Goal: Transaction & Acquisition: Purchase product/service

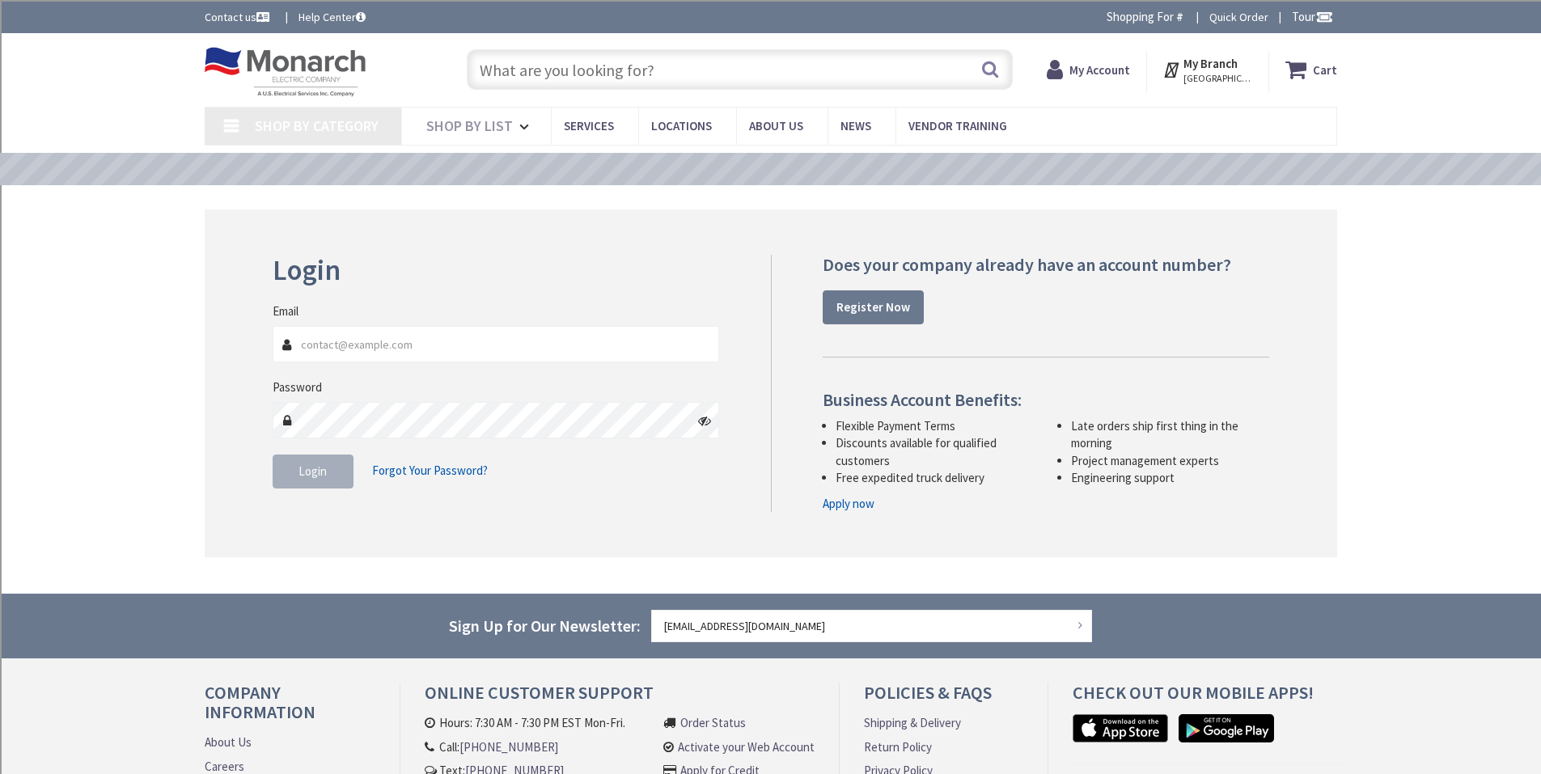
type input "[EMAIL_ADDRESS][DOMAIN_NAME]"
click at [324, 470] on span "Login" at bounding box center [313, 471] width 28 height 15
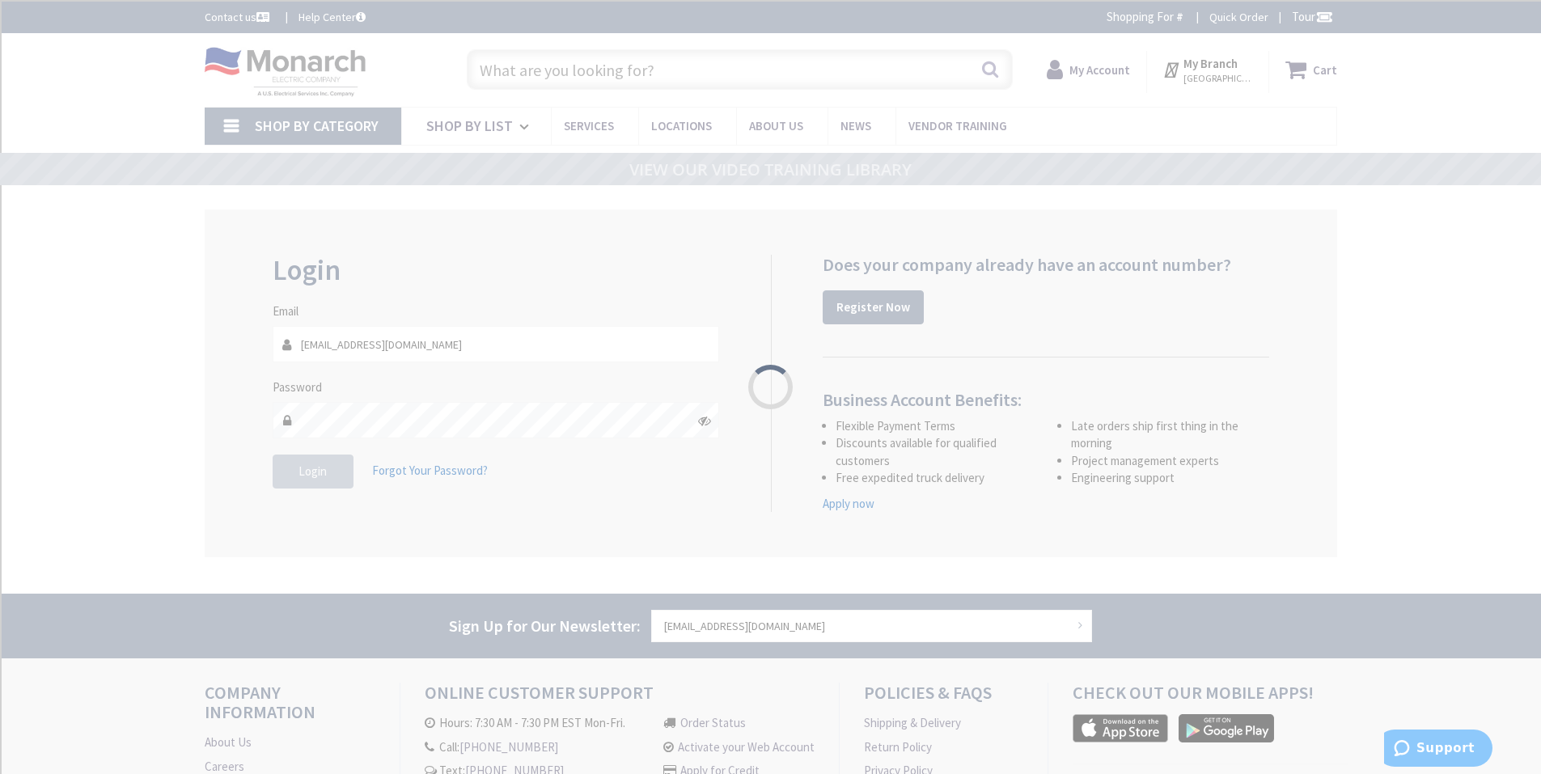
type input "[GEOGRAPHIC_DATA], [GEOGRAPHIC_DATA]"
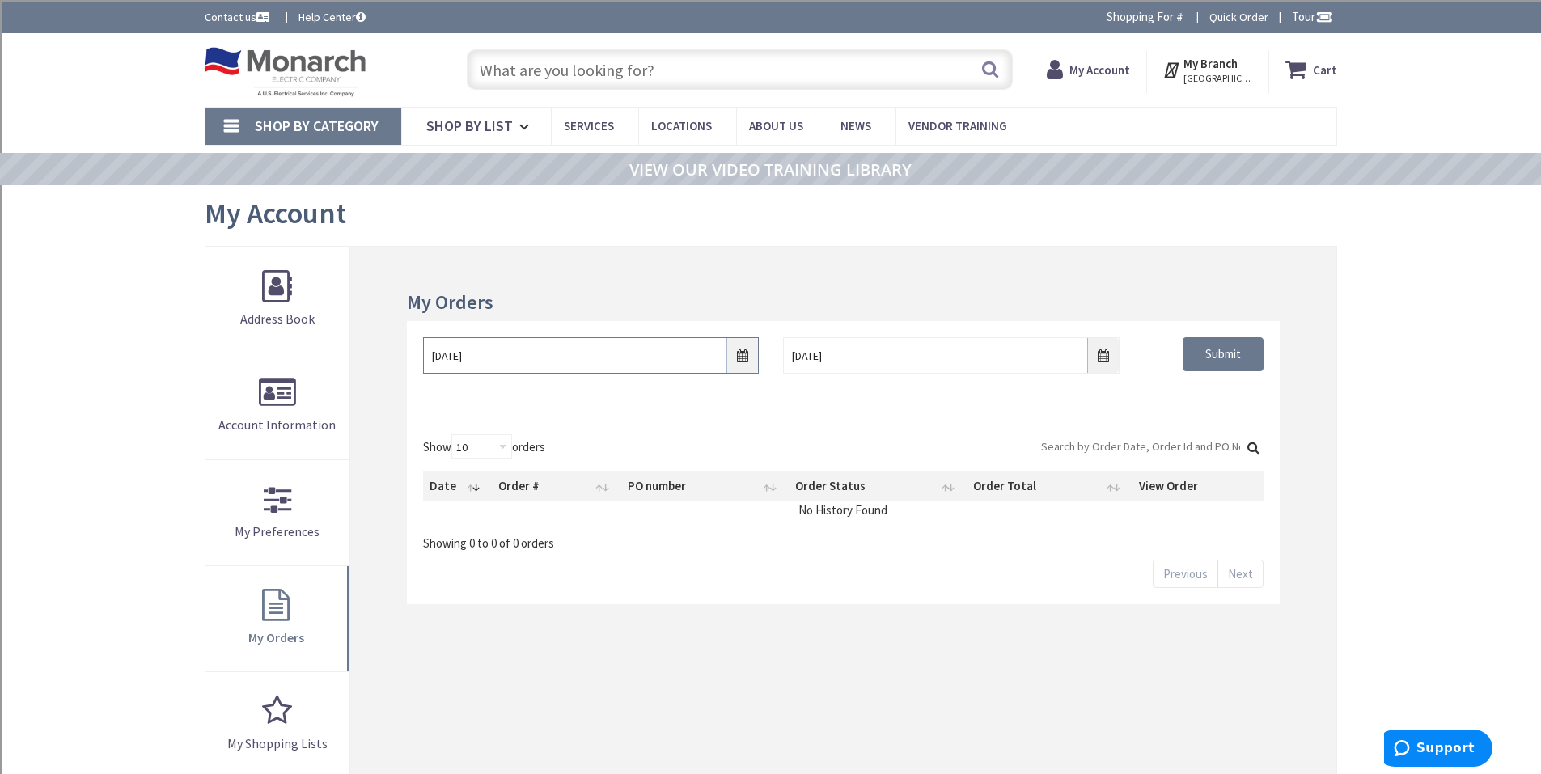
click at [504, 367] on input "10/1/2025" at bounding box center [591, 355] width 336 height 36
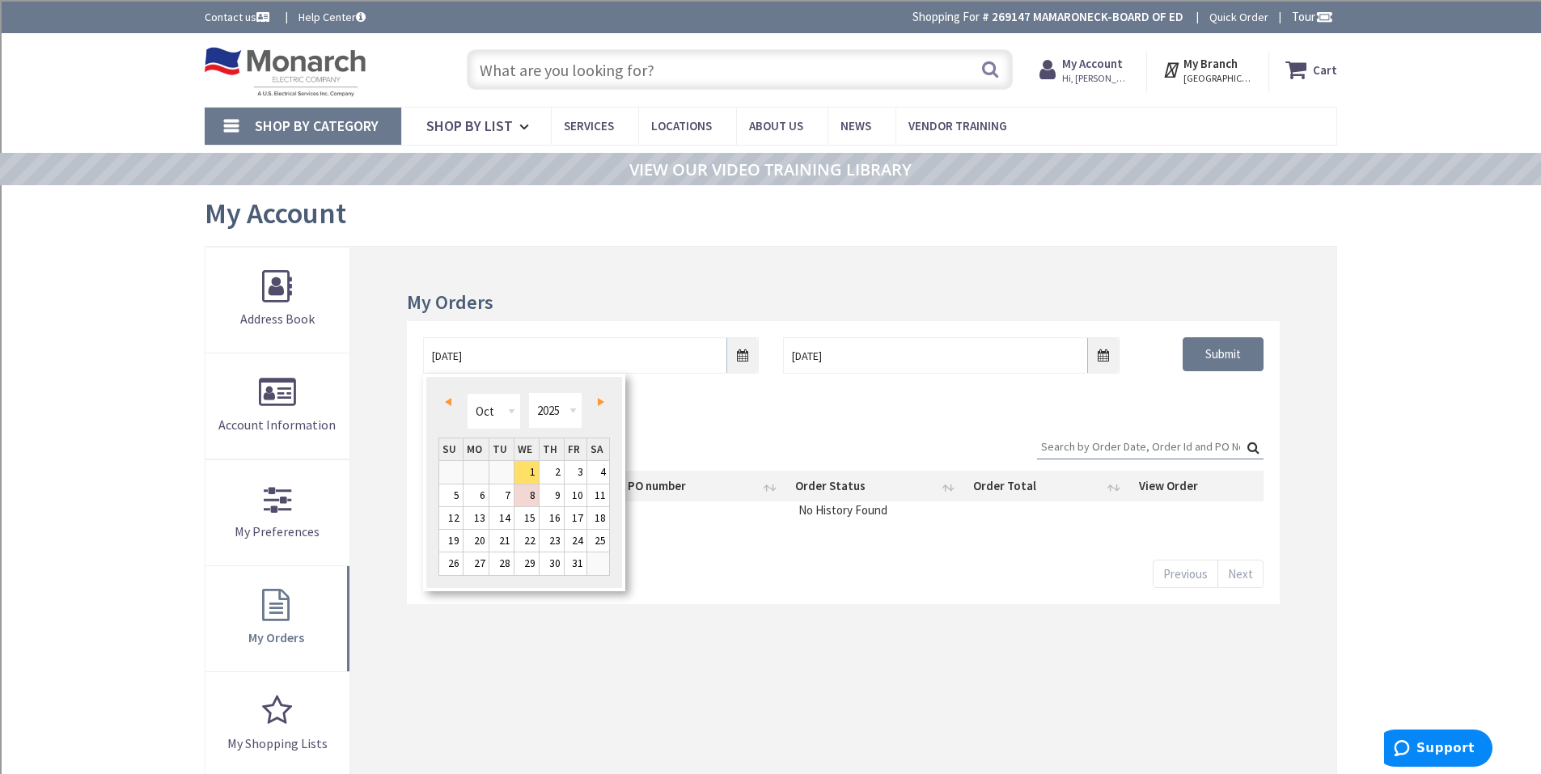
click at [574, 71] on input "text" at bounding box center [740, 69] width 546 height 40
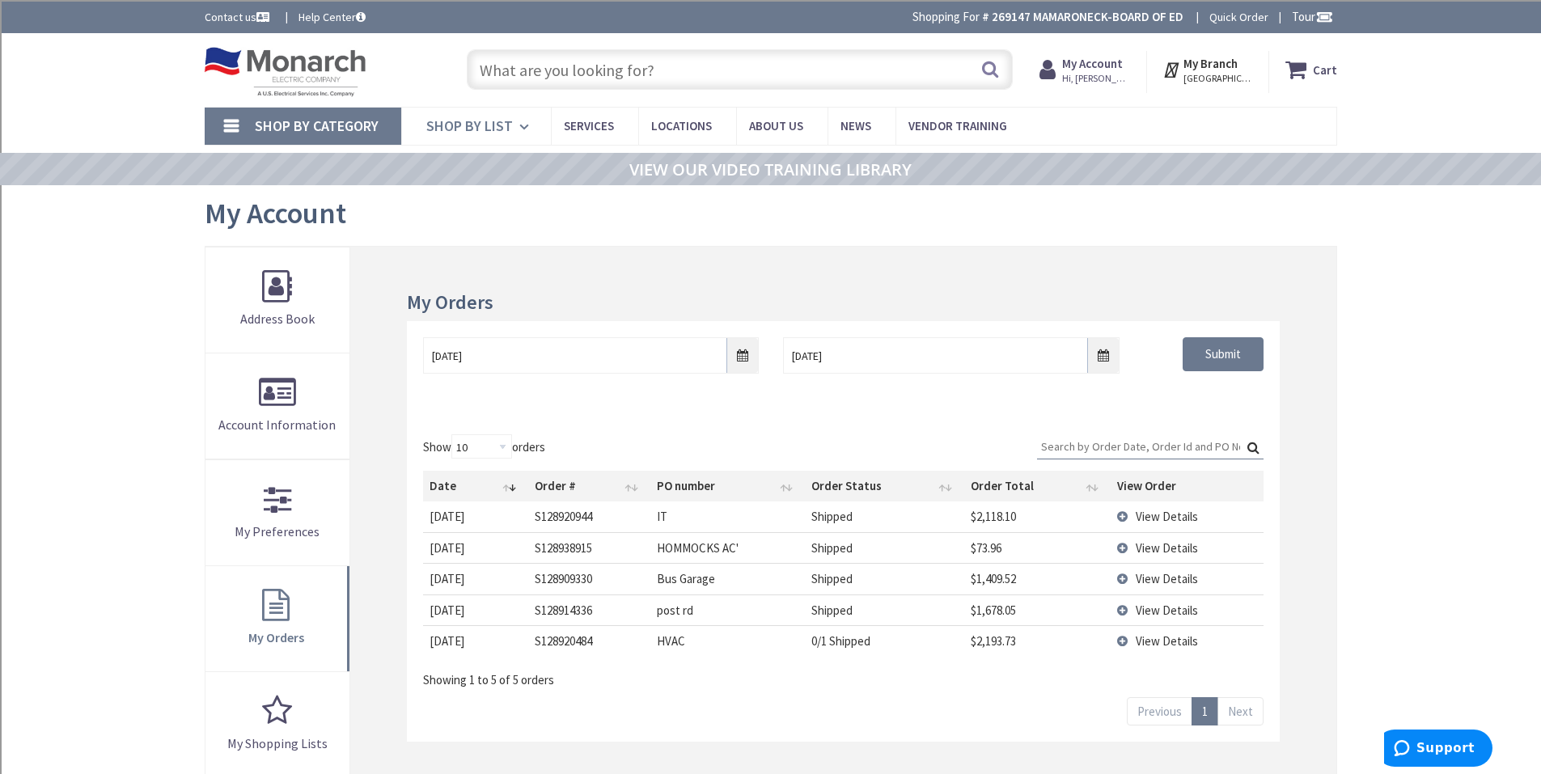
click at [514, 128] on link "Shop By List" at bounding box center [476, 126] width 150 height 37
click at [528, 72] on input "text" at bounding box center [740, 69] width 546 height 40
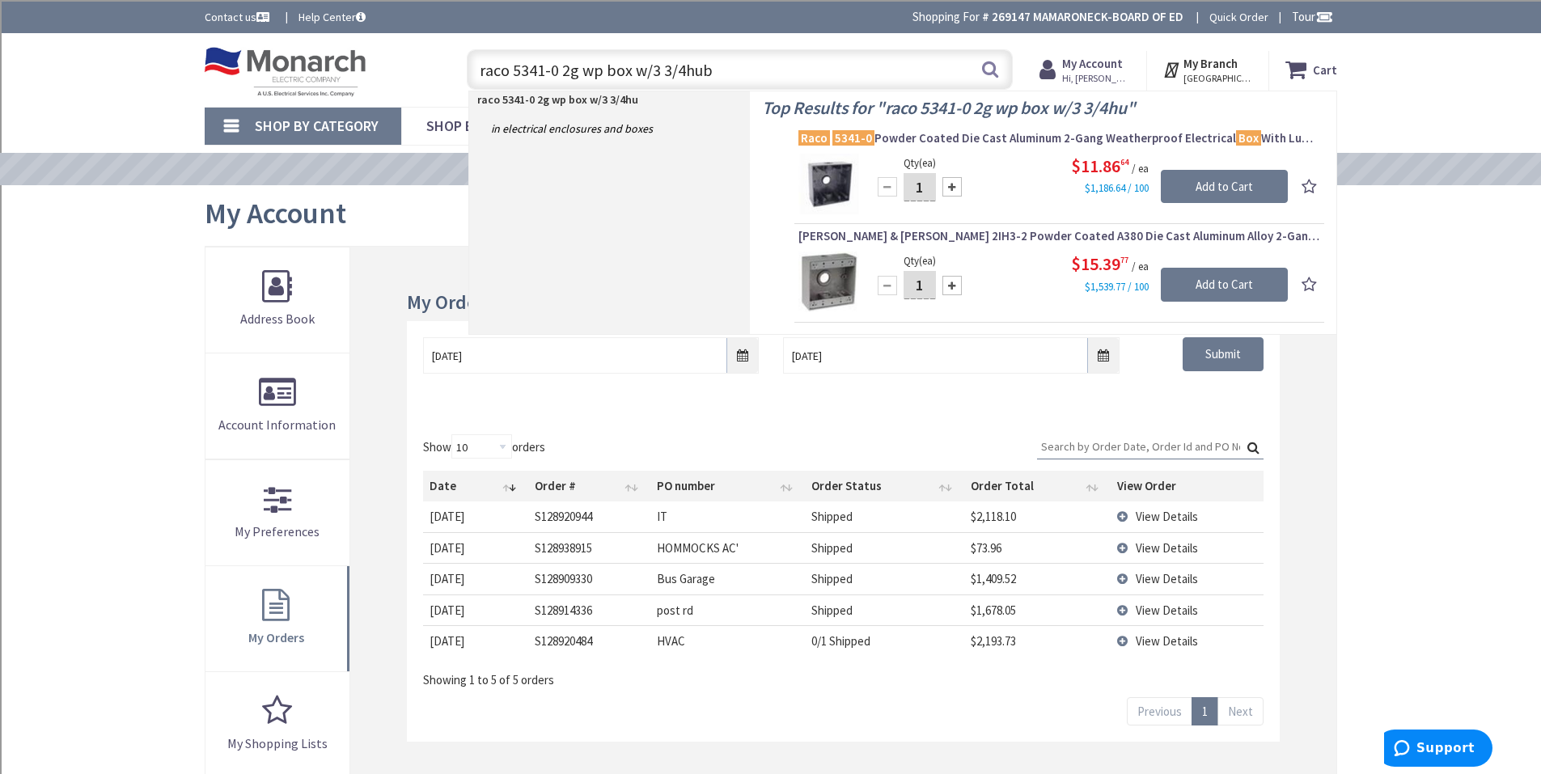
type input "raco 5341-0 2g wp box w/3 3/4hubs"
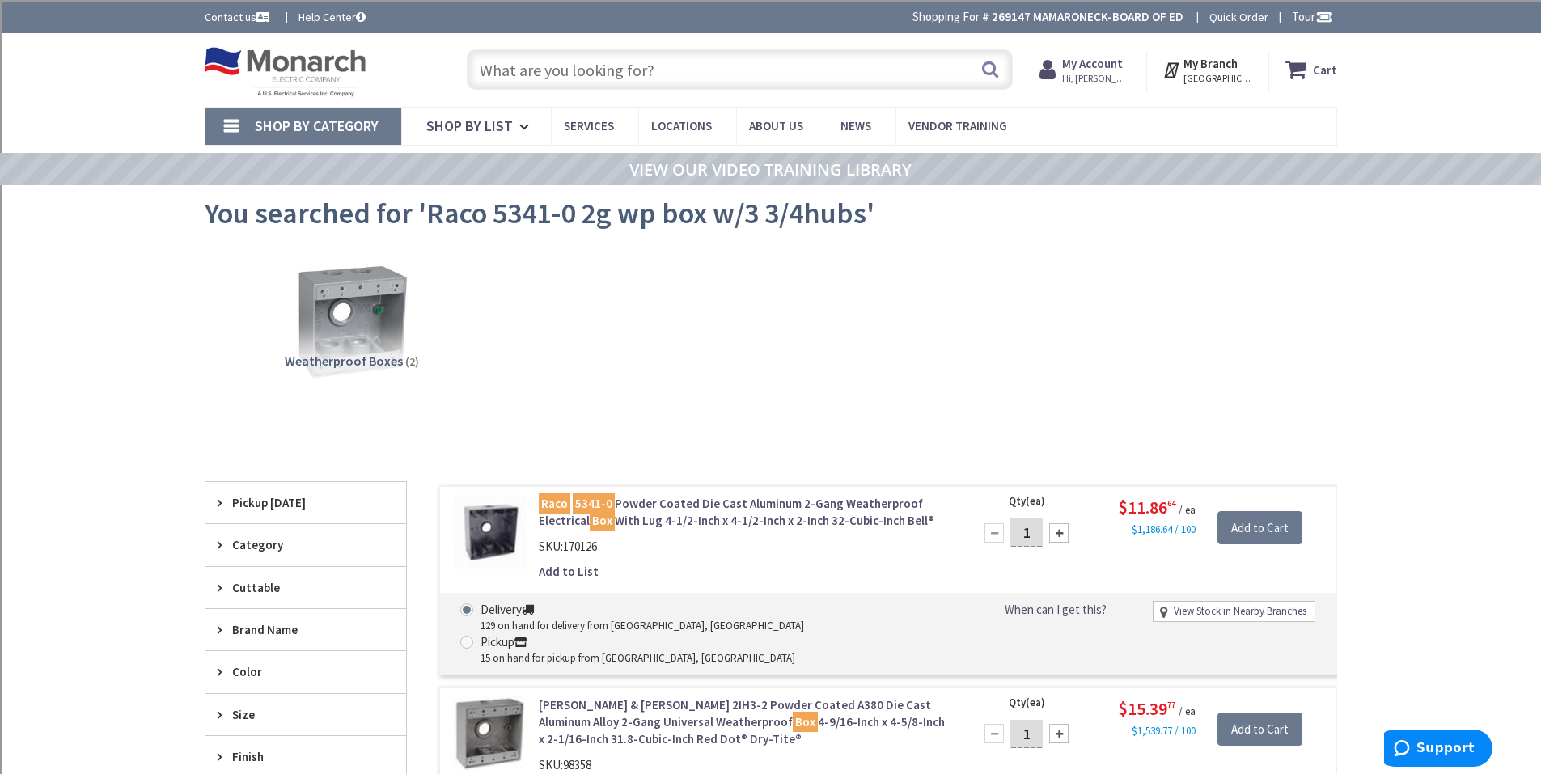
click at [630, 508] on link "Raco 5341-0 Powder Coated Die Cast Aluminum 2-Gang Weatherproof Electrical Box …" at bounding box center [745, 512] width 412 height 35
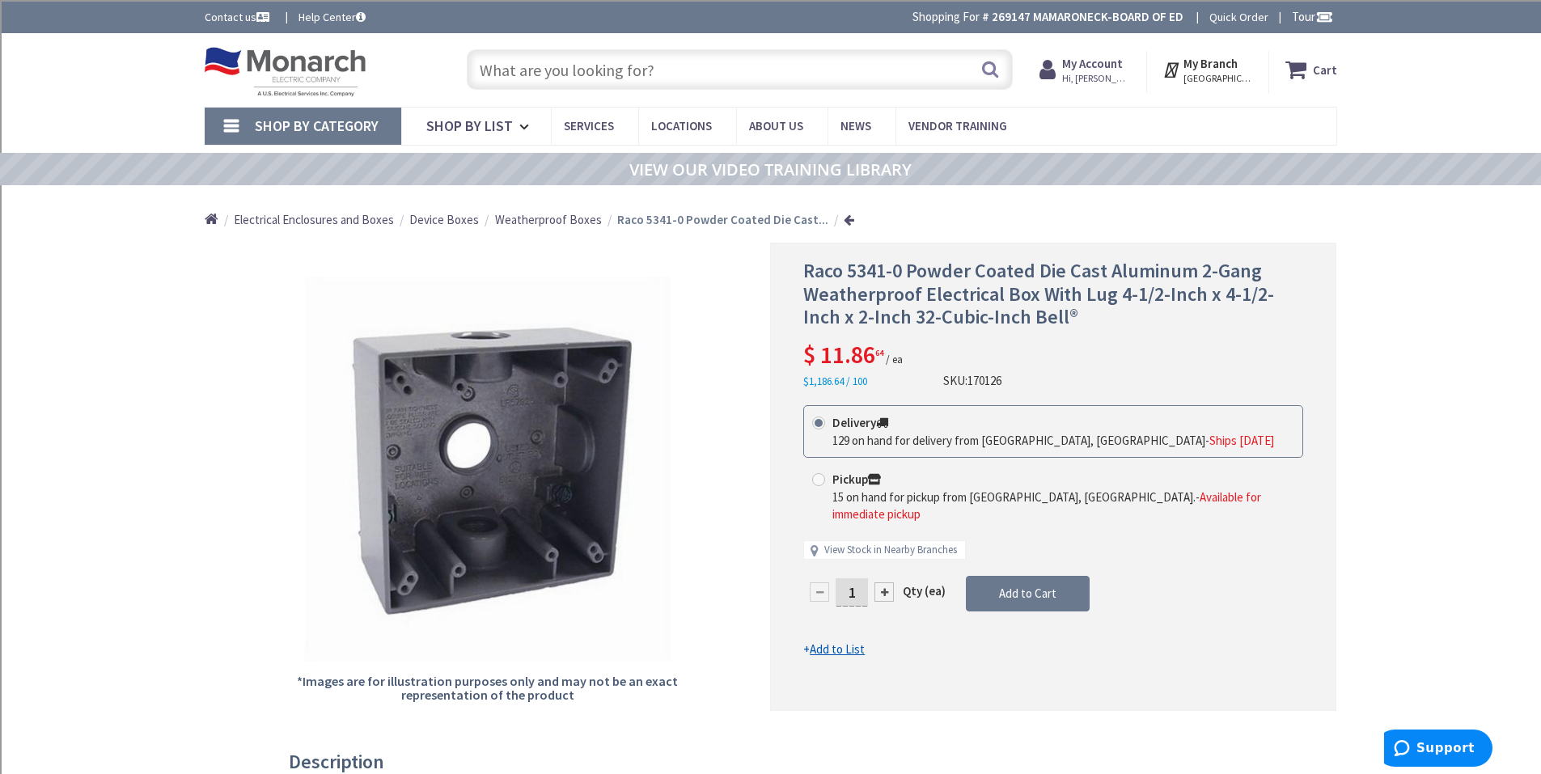
click at [884, 582] on div at bounding box center [884, 591] width 19 height 19
click at [884, 576] on div at bounding box center [1053, 477] width 565 height 467
click at [819, 582] on div at bounding box center [819, 591] width 19 height 19
type input "1"
click at [1016, 586] on span "Add to Cart" at bounding box center [1027, 593] width 57 height 15
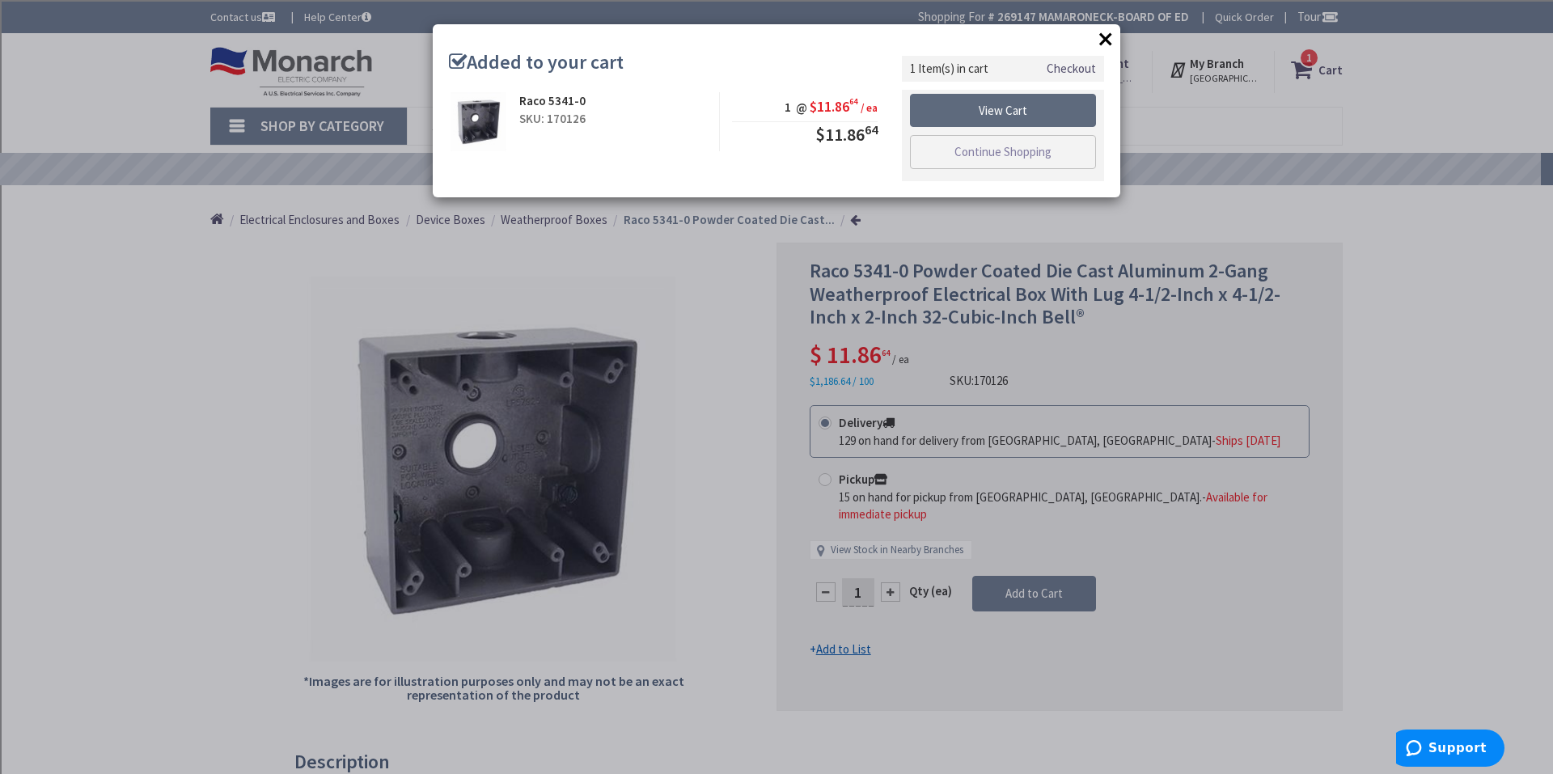
click at [981, 119] on link "View Cart" at bounding box center [1003, 111] width 186 height 34
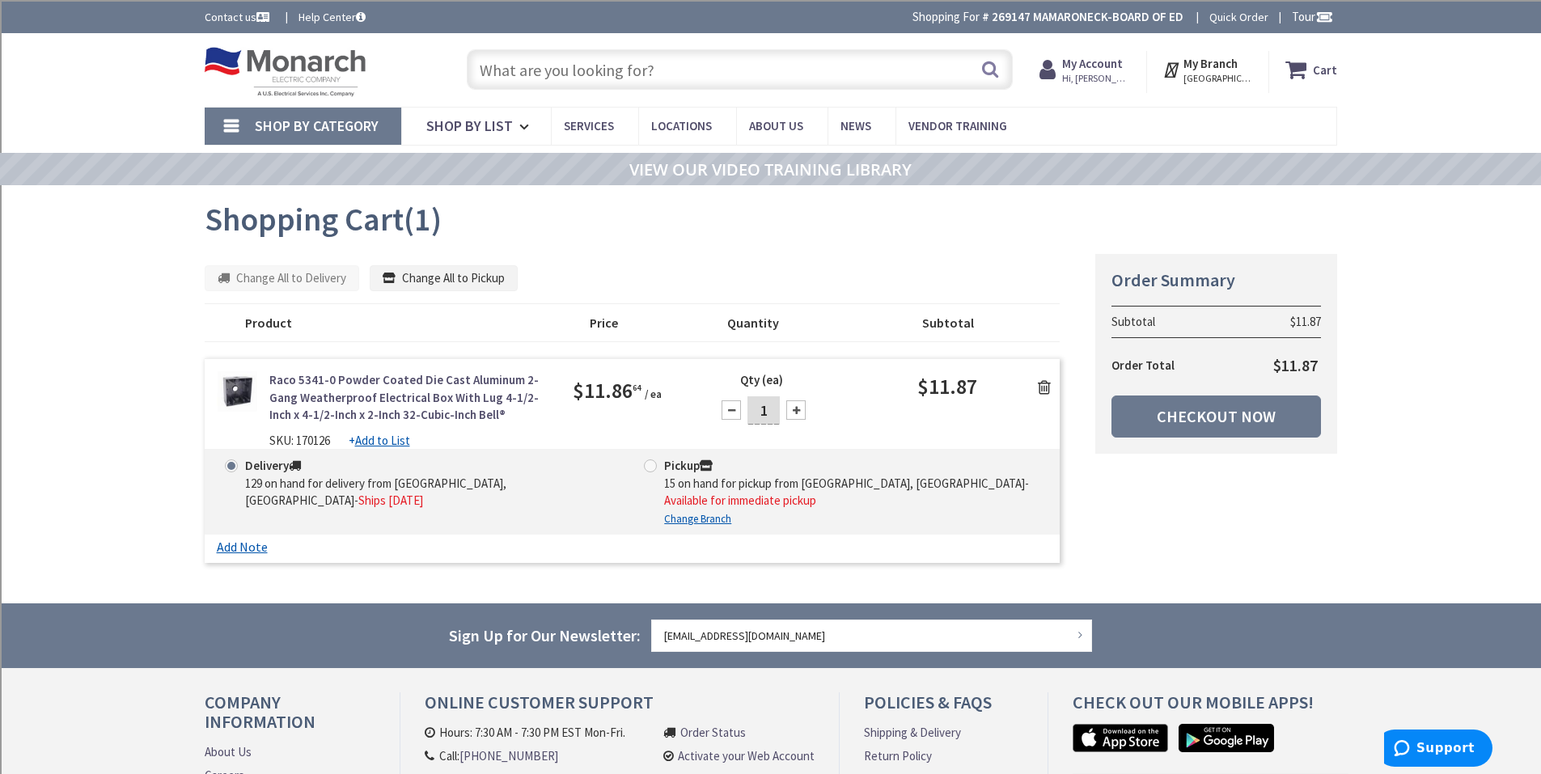
click at [800, 414] on div at bounding box center [795, 409] width 19 height 19
type input "2"
click at [1050, 386] on icon at bounding box center [1044, 387] width 13 height 16
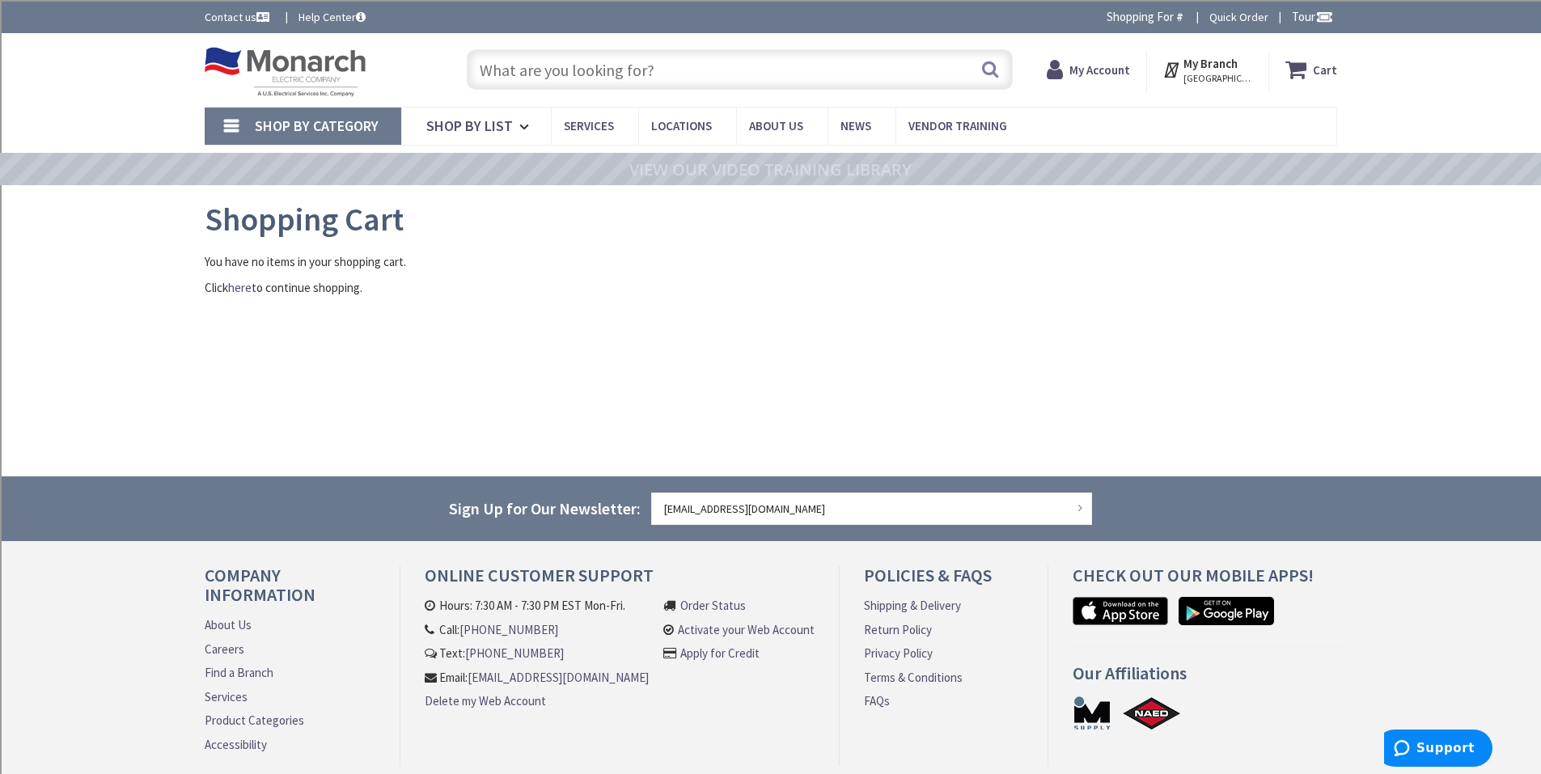
click at [290, 119] on span "Shop By Category" at bounding box center [317, 125] width 124 height 19
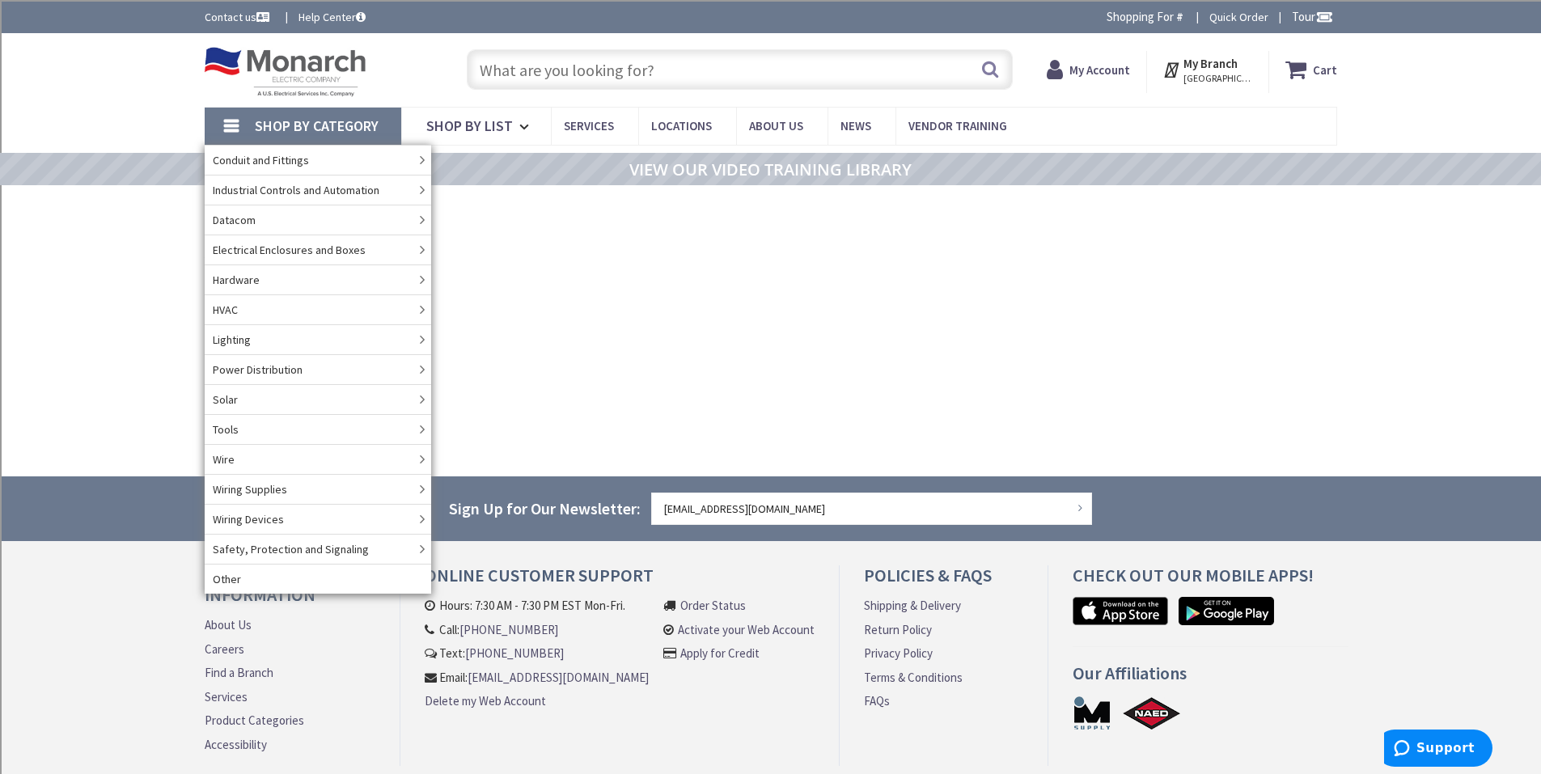
click at [290, 119] on span "Shop By Category" at bounding box center [317, 125] width 124 height 19
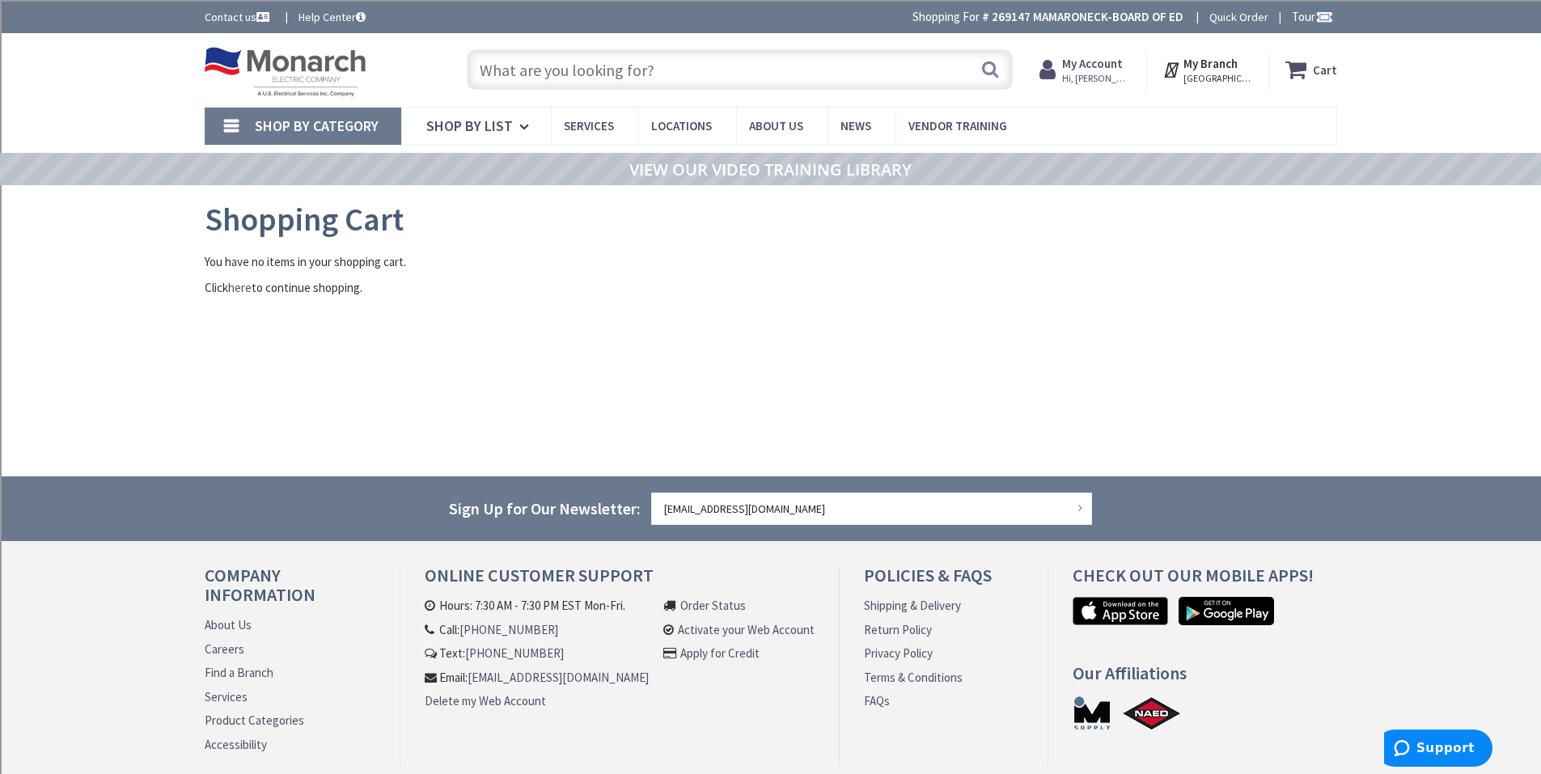
click at [1116, 78] on span "Hi, [PERSON_NAME]" at bounding box center [1096, 78] width 69 height 13
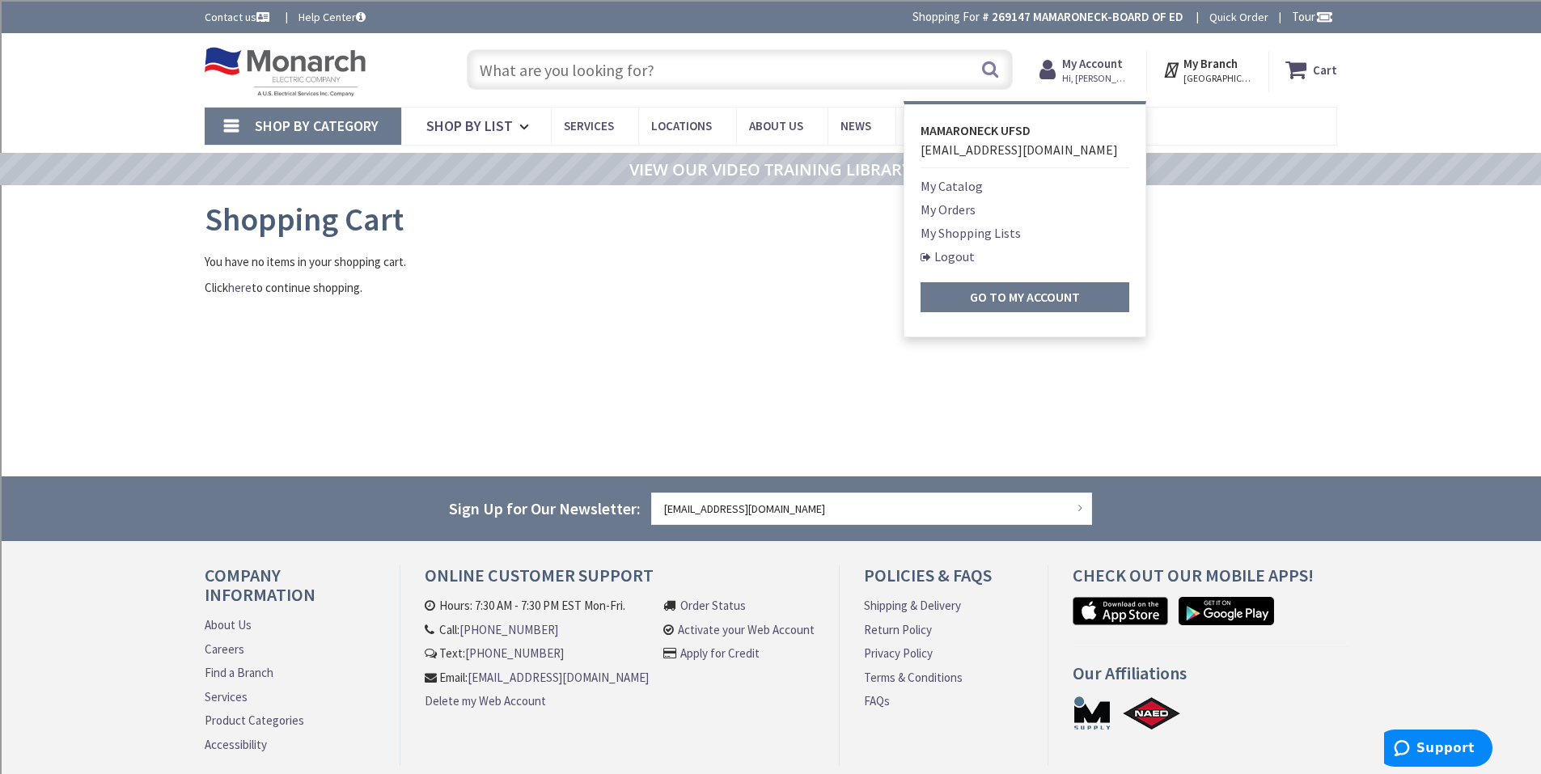
click at [955, 211] on link "My Orders" at bounding box center [948, 209] width 55 height 19
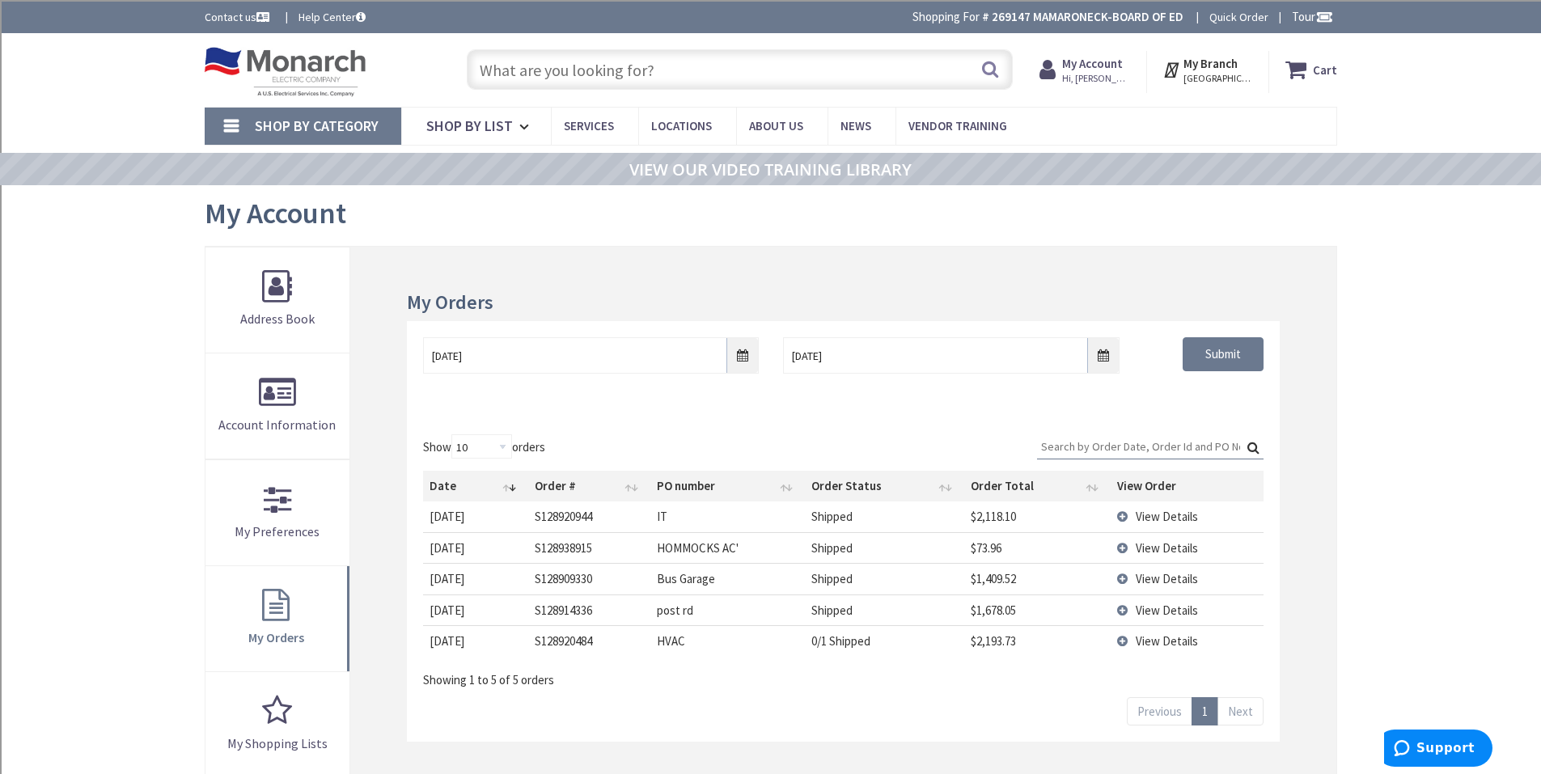
click at [1175, 552] on span "View Details" at bounding box center [1167, 547] width 62 height 15
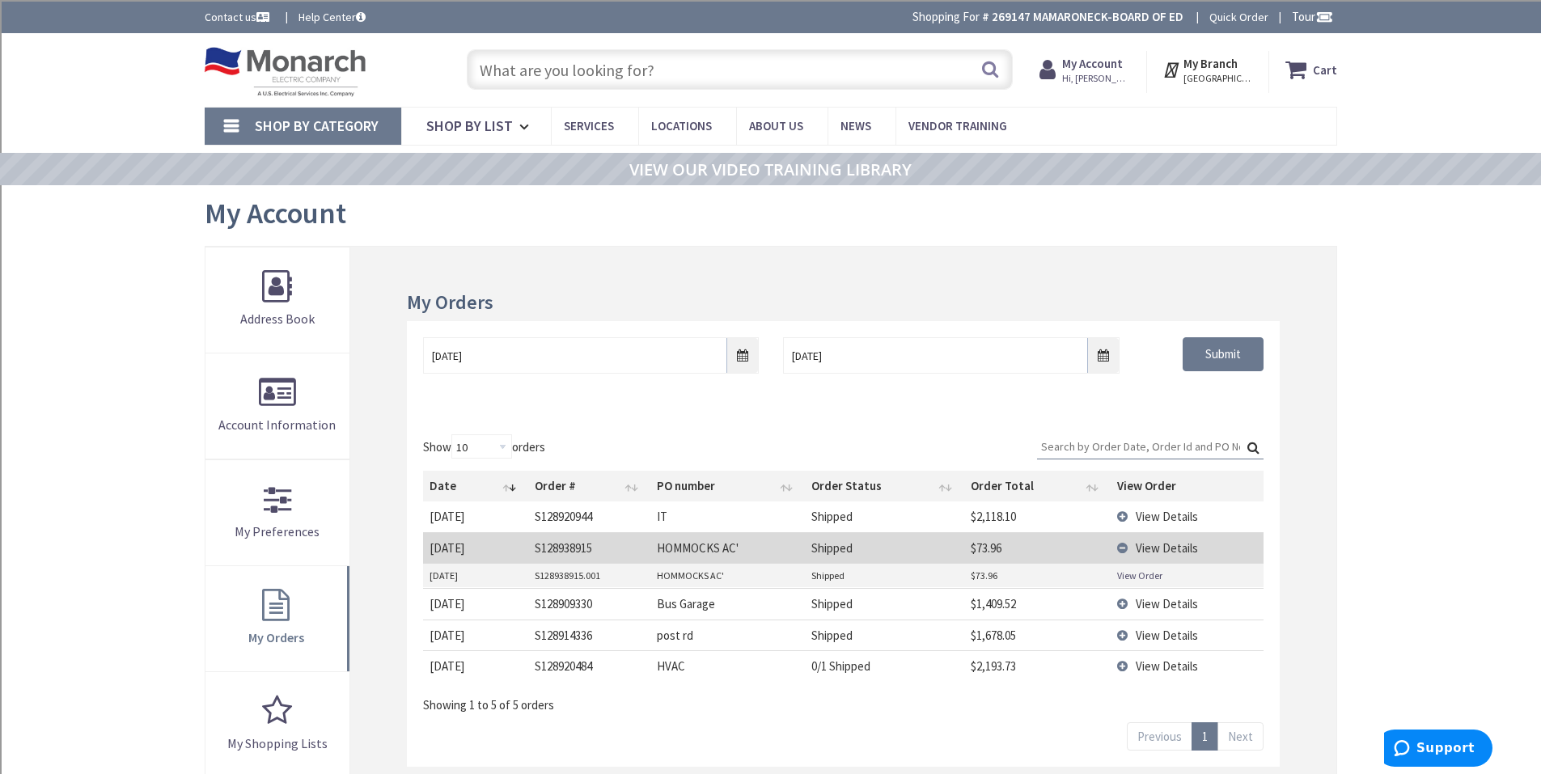
click at [1141, 579] on link "View Order" at bounding box center [1139, 576] width 45 height 14
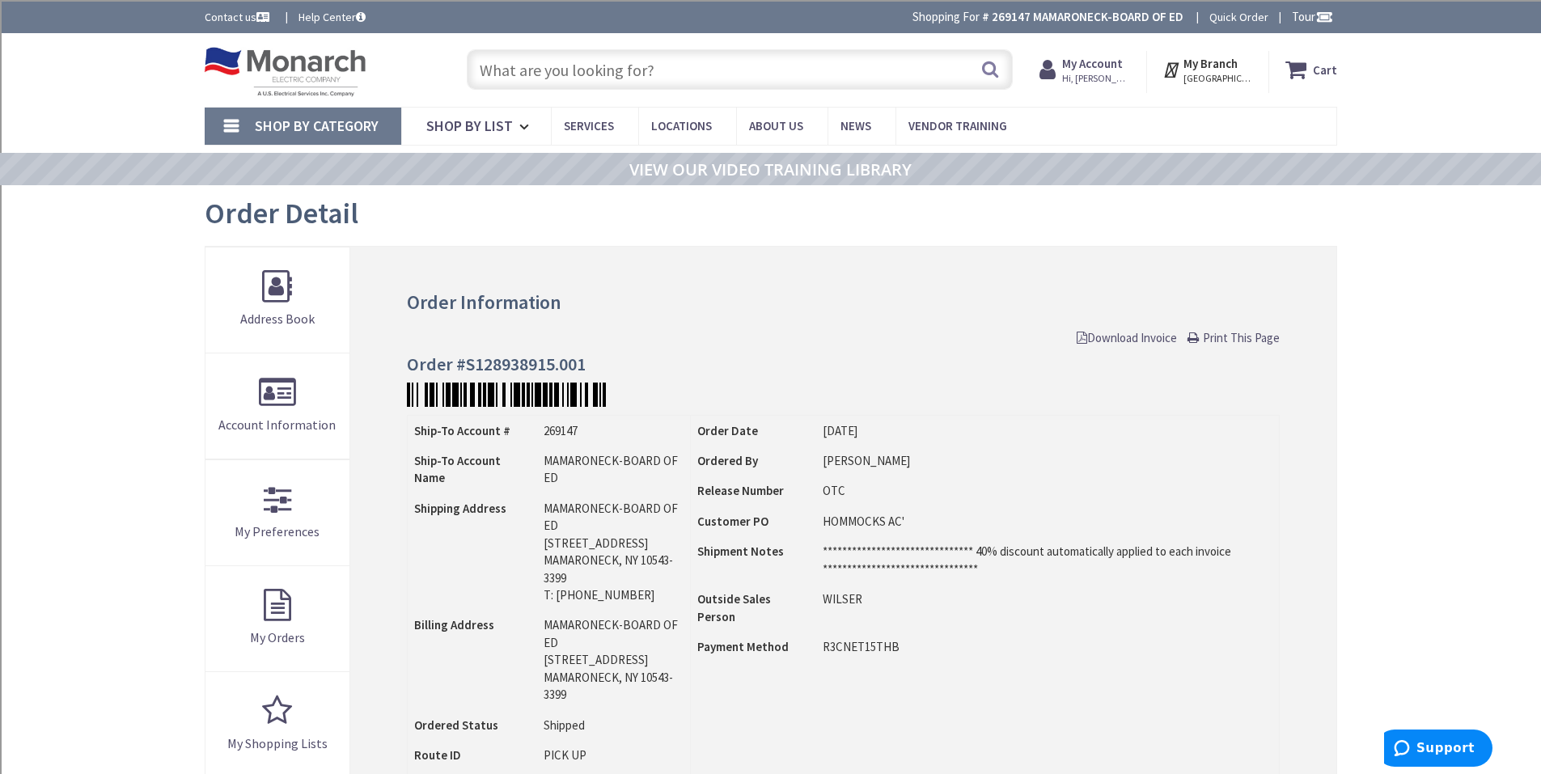
drag, startPoint x: 1226, startPoint y: 336, endPoint x: 1188, endPoint y: 638, distance: 305.1
click at [1227, 336] on span "Print This Page" at bounding box center [1241, 337] width 77 height 15
